Goal: Task Accomplishment & Management: Use online tool/utility

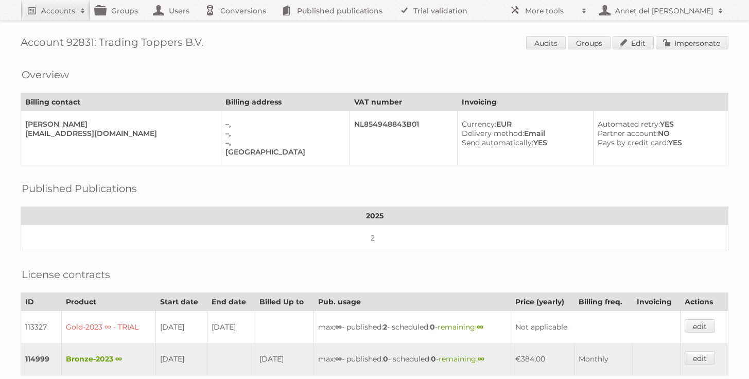
click at [63, 21] on div "Account 92831: Trading Toppers B.V. Audits Groups Edit Impersonate Overview Bil…" at bounding box center [374, 292] width 749 height 585
click at [63, 14] on h2 "Accounts" at bounding box center [58, 11] width 34 height 10
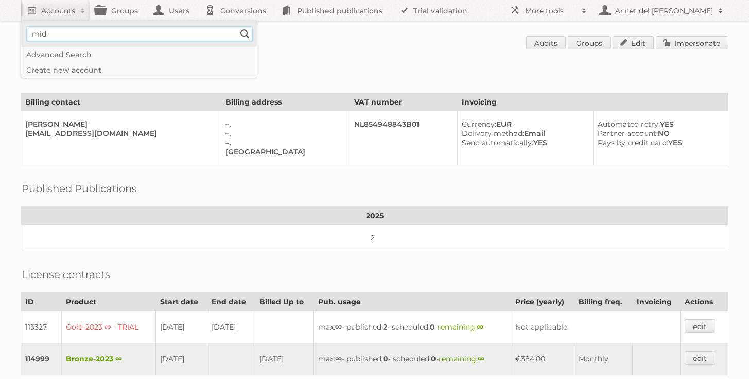
type input"] "midocean"
click at [249, 31] on input "Search" at bounding box center [244, 33] width 15 height 15
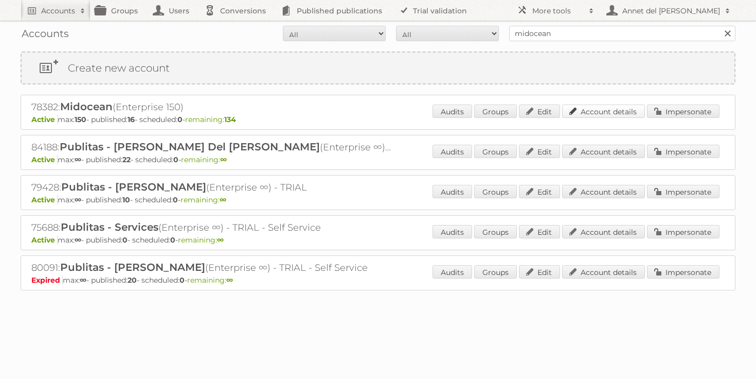
click at [582, 110] on link "Account details" at bounding box center [603, 110] width 83 height 13
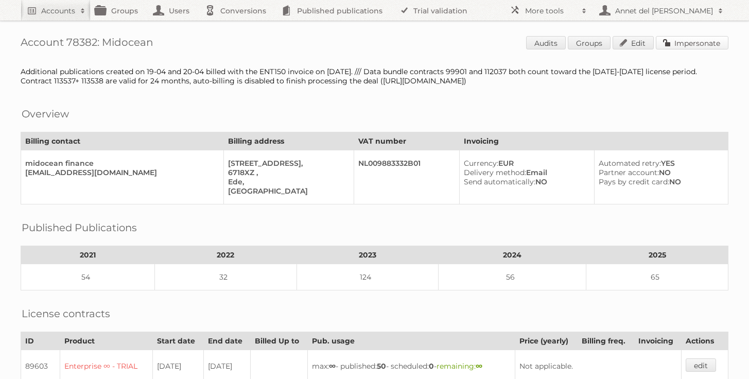
click at [684, 47] on link "Impersonate" at bounding box center [692, 42] width 73 height 13
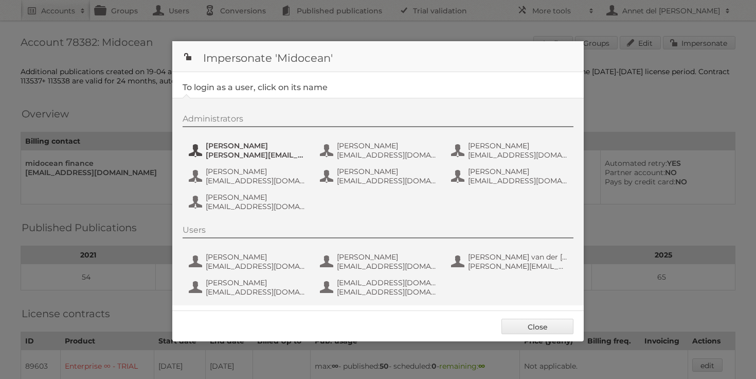
click at [256, 153] on span "[PERSON_NAME][EMAIL_ADDRESS][DOMAIN_NAME]" at bounding box center [256, 154] width 100 height 9
